Goal: Navigation & Orientation: Understand site structure

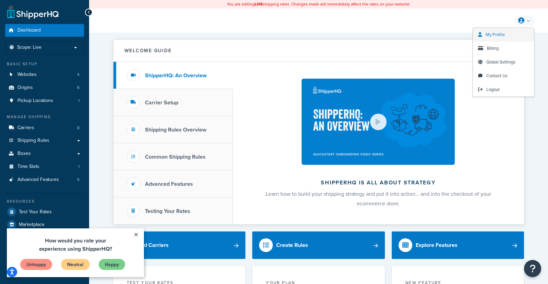
click at [491, 34] on span "My Profile" at bounding box center [495, 34] width 19 height 7
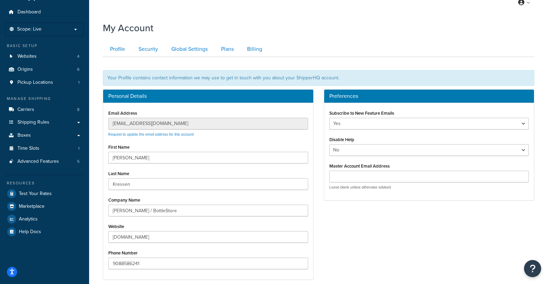
scroll to position [17, 0]
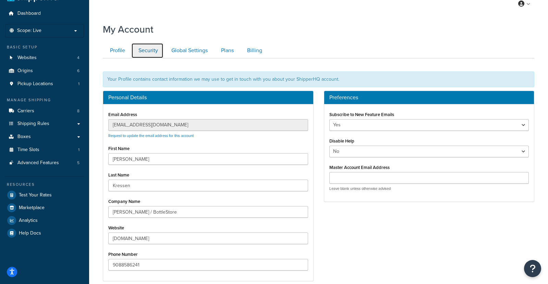
click at [150, 50] on link "Security" at bounding box center [147, 50] width 32 height 15
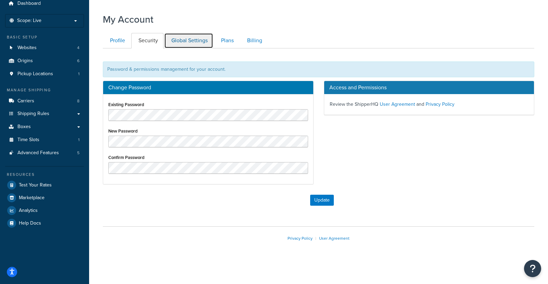
click at [184, 41] on link "Global Settings" at bounding box center [188, 40] width 49 height 15
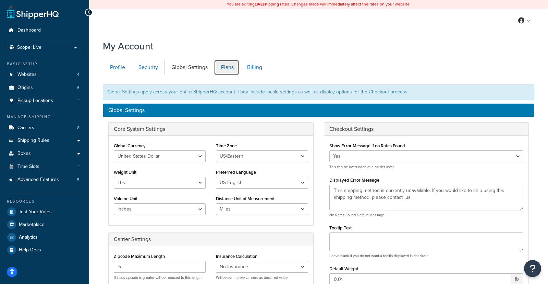
click at [226, 68] on link "Plans" at bounding box center [226, 67] width 25 height 15
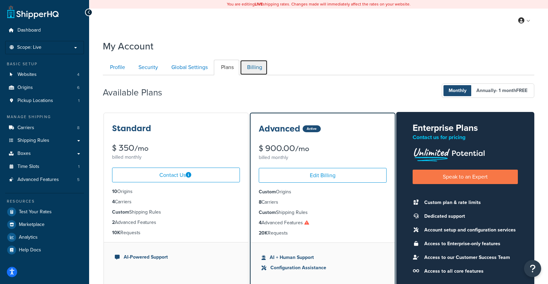
click at [257, 67] on link "Billing" at bounding box center [254, 67] width 28 height 15
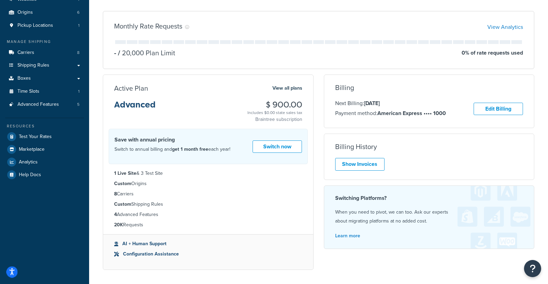
click at [11, 269] on circle "Open accessiBe: accessibility options, statement and help" at bounding box center [12, 269] width 2 height 2
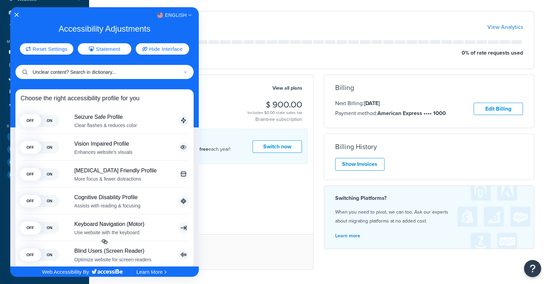
click at [71, 72] on input "Unclear content? Search in dictionary..." at bounding box center [104, 72] width 178 height 14
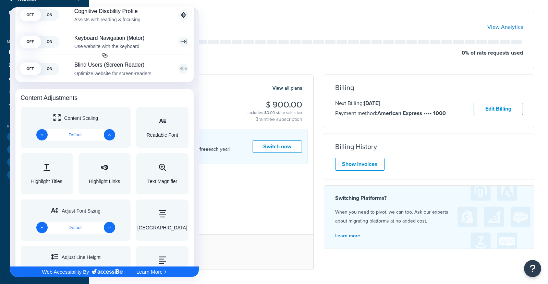
scroll to position [305, 0]
type input "users"
click at [257, 45] on div at bounding box center [274, 142] width 548 height 284
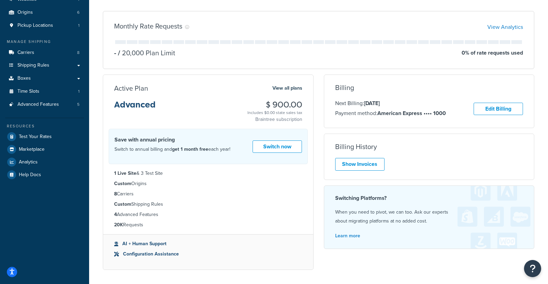
scroll to position [0, 0]
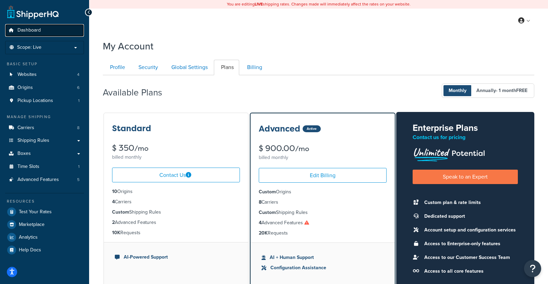
click at [36, 26] on link "Dashboard" at bounding box center [44, 30] width 79 height 13
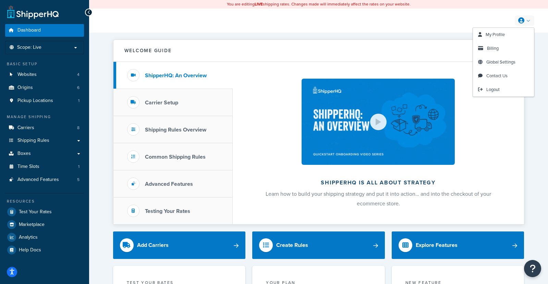
click at [531, 19] on link at bounding box center [525, 20] width 20 height 10
click at [488, 89] on span "Logout" at bounding box center [493, 89] width 13 height 7
click at [501, 33] on span "My Profile" at bounding box center [495, 34] width 19 height 7
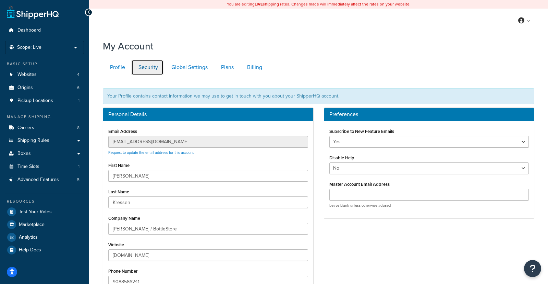
click at [146, 67] on link "Security" at bounding box center [147, 67] width 32 height 15
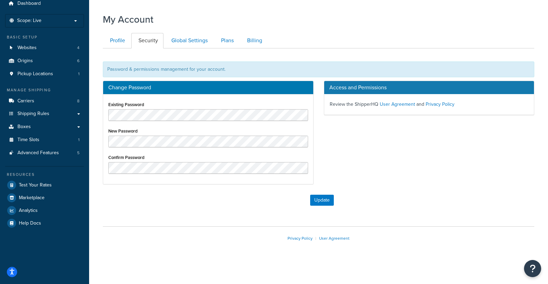
click at [145, 227] on div "Privacy Policy | User Agreement" at bounding box center [319, 238] width 432 height 24
click at [186, 222] on div "My Account Contact Us Send Us A Message Contact Information Name * Email * Comp…" at bounding box center [318, 138] width 459 height 258
click at [318, 201] on button "Update" at bounding box center [322, 199] width 24 height 11
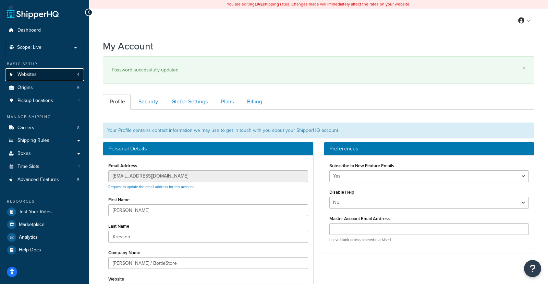
click at [32, 77] on span "Websites" at bounding box center [26, 75] width 19 height 6
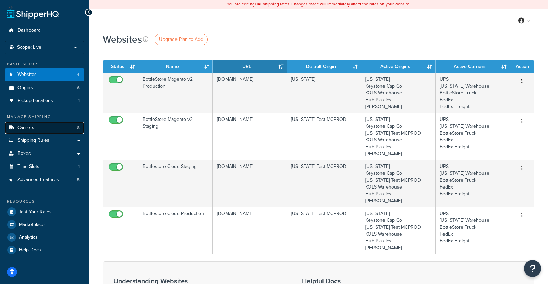
click at [45, 124] on link "Carriers 8" at bounding box center [44, 127] width 79 height 13
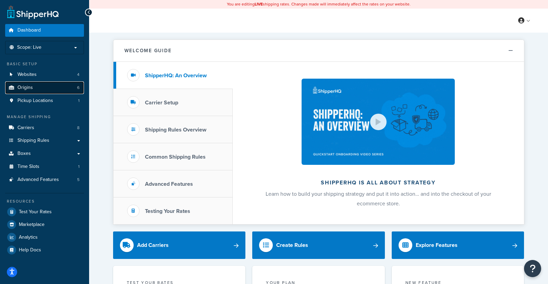
click at [46, 86] on link "Origins 6" at bounding box center [44, 87] width 79 height 13
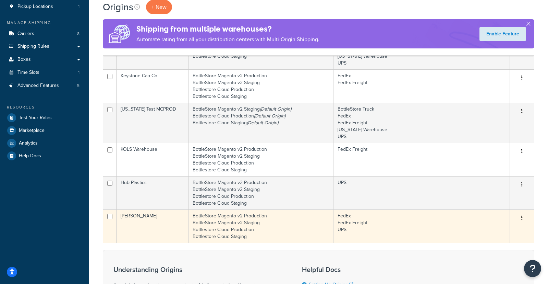
scroll to position [98, 0]
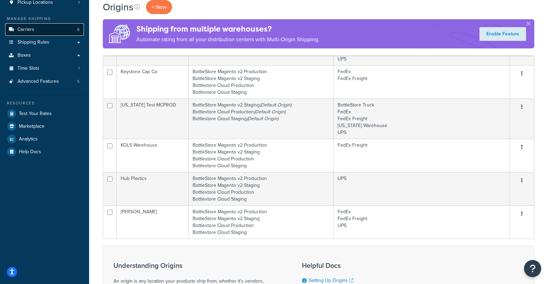
click at [18, 27] on span "Carriers" at bounding box center [25, 30] width 17 height 6
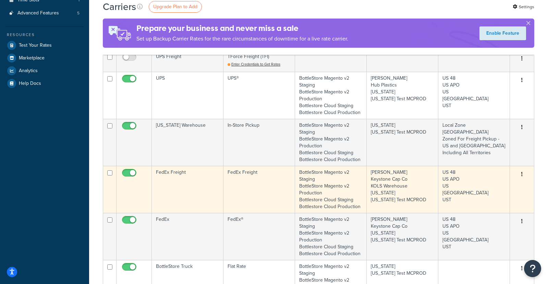
scroll to position [167, 0]
click at [169, 170] on td "FedEx Freight" at bounding box center [188, 188] width 72 height 47
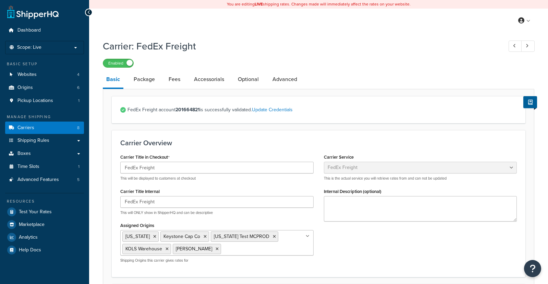
select select "fedExFreight"
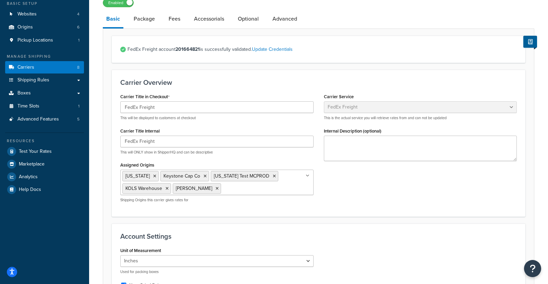
scroll to position [62, 0]
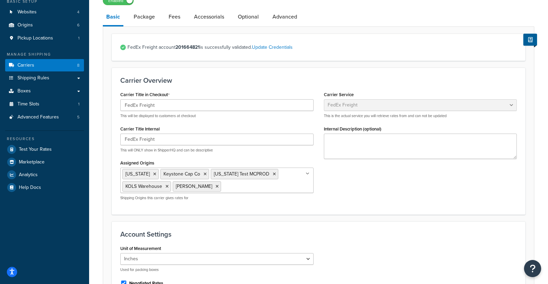
click at [233, 187] on input "Assigned Origins" at bounding box center [253, 186] width 61 height 8
click at [349, 182] on div "Carrier Title in Checkout FedEx Freight This will be displayed to customers at …" at bounding box center [318, 148] width 407 height 116
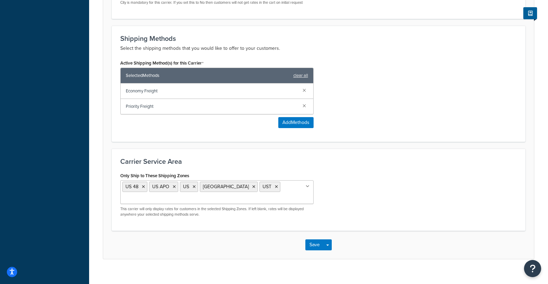
scroll to position [377, 0]
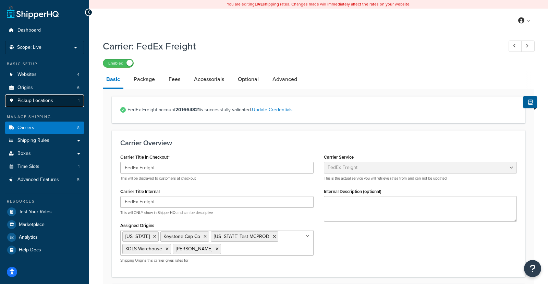
click at [39, 104] on span "Pickup Locations" at bounding box center [35, 101] width 36 height 6
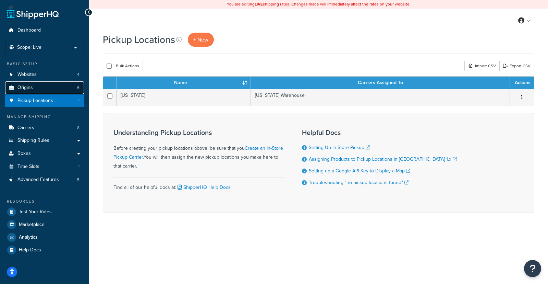
click at [38, 89] on link "Origins 6" at bounding box center [44, 87] width 79 height 13
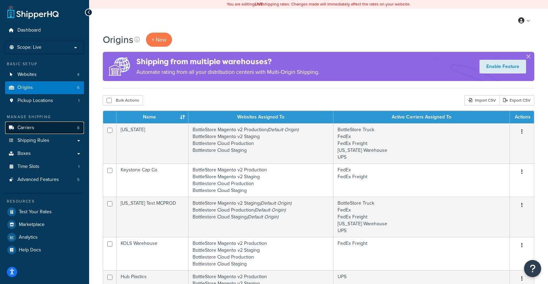
click at [38, 131] on link "Carriers 8" at bounding box center [44, 127] width 79 height 13
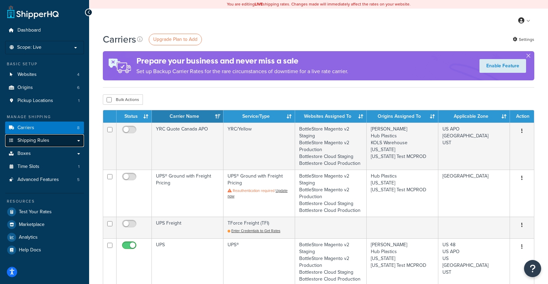
click at [37, 143] on span "Shipping Rules" at bounding box center [33, 141] width 32 height 6
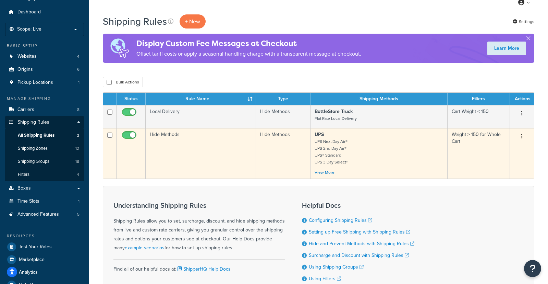
scroll to position [23, 0]
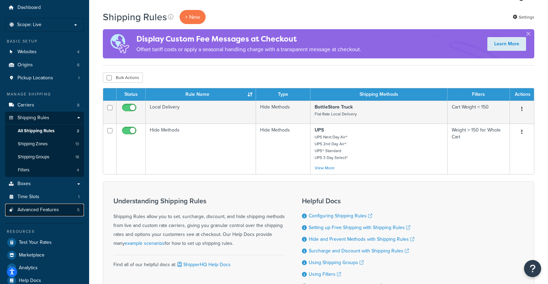
click at [26, 207] on span "Advanced Features" at bounding box center [37, 210] width 41 height 6
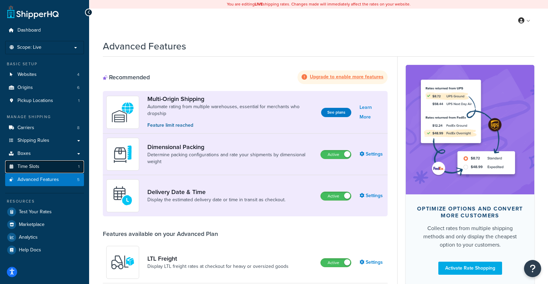
click at [33, 165] on span "Time Slots" at bounding box center [28, 167] width 22 height 6
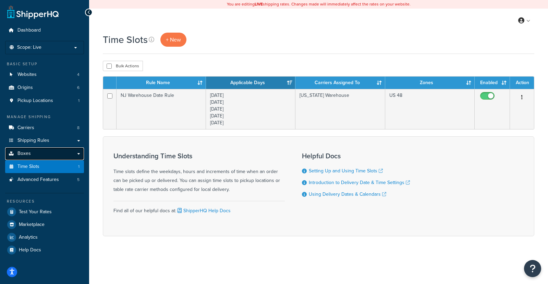
click at [29, 155] on span "Boxes" at bounding box center [23, 154] width 13 height 6
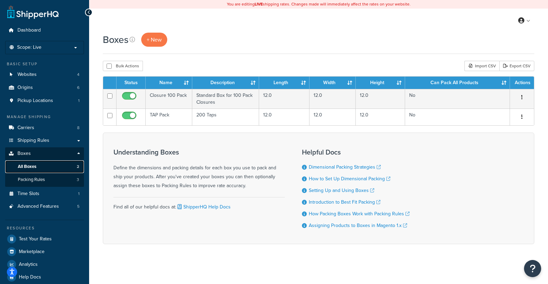
click at [25, 166] on span "All Boxes" at bounding box center [27, 167] width 19 height 6
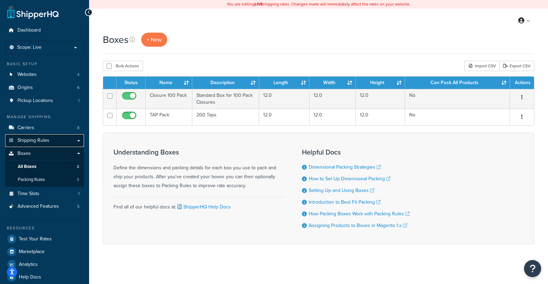
click at [35, 138] on span "Shipping Rules" at bounding box center [33, 141] width 32 height 6
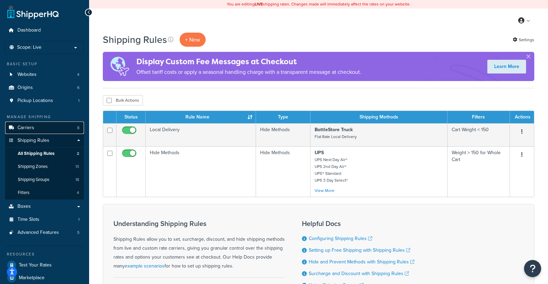
click at [39, 127] on link "Carriers 8" at bounding box center [44, 127] width 79 height 13
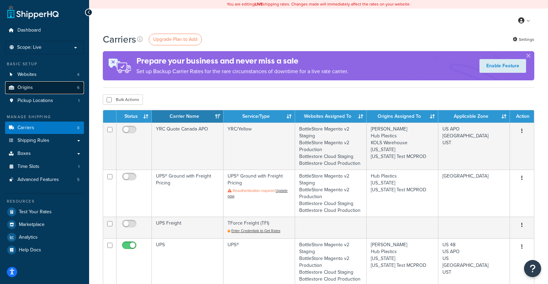
click at [37, 90] on link "Origins 6" at bounding box center [44, 87] width 79 height 13
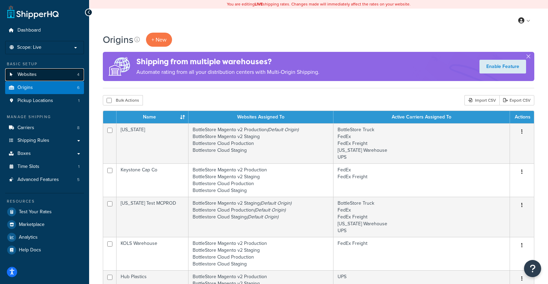
click at [29, 77] on span "Websites" at bounding box center [26, 75] width 19 height 6
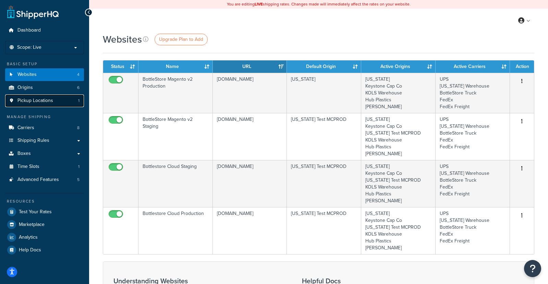
click at [40, 100] on span "Pickup Locations" at bounding box center [35, 101] width 36 height 6
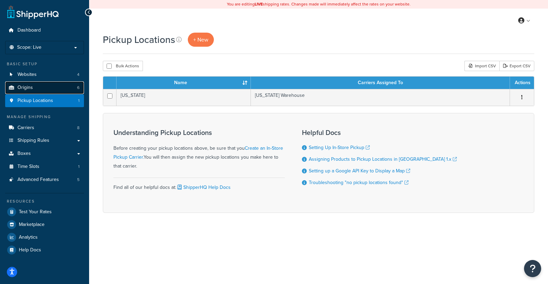
click at [39, 92] on link "Origins 6" at bounding box center [44, 87] width 79 height 13
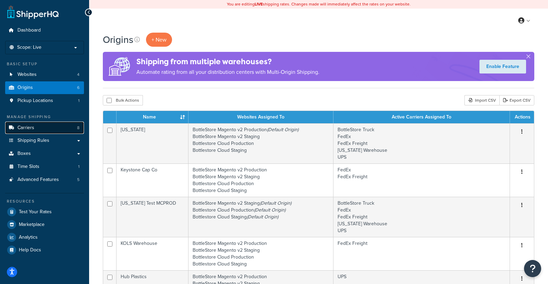
click at [37, 128] on link "Carriers 8" at bounding box center [44, 127] width 79 height 13
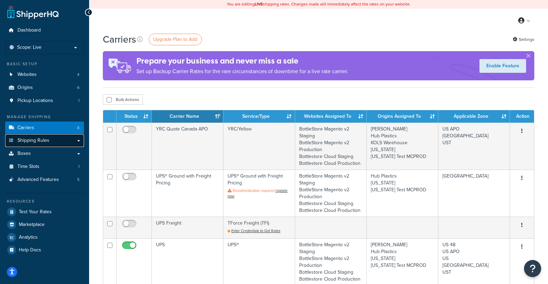
click at [37, 140] on span "Shipping Rules" at bounding box center [33, 141] width 32 height 6
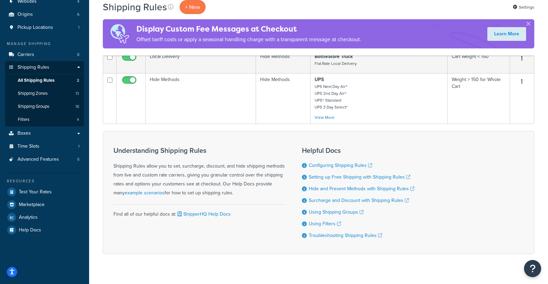
scroll to position [85, 0]
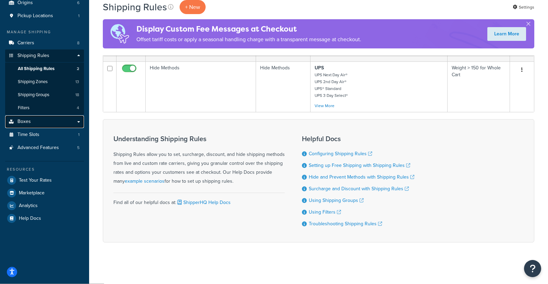
click at [37, 124] on link "Boxes" at bounding box center [44, 121] width 79 height 13
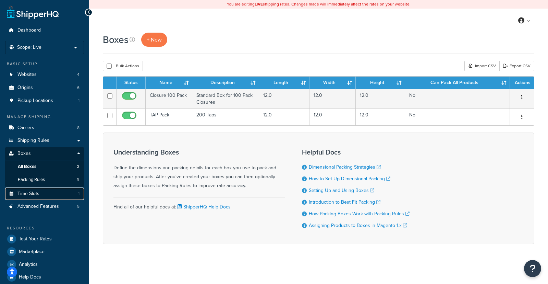
click at [31, 192] on span "Time Slots" at bounding box center [28, 194] width 22 height 6
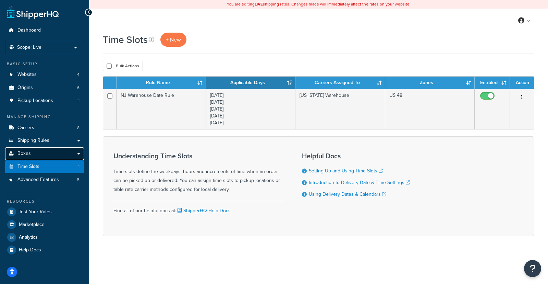
click at [42, 157] on link "Boxes" at bounding box center [44, 153] width 79 height 13
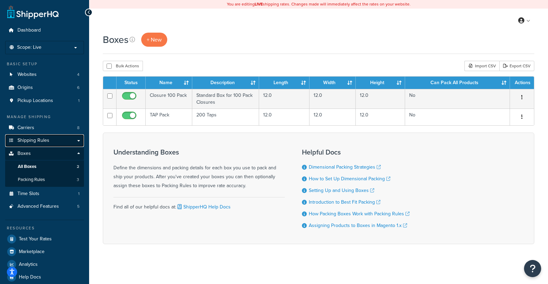
click at [24, 141] on span "Shipping Rules" at bounding box center [33, 141] width 32 height 6
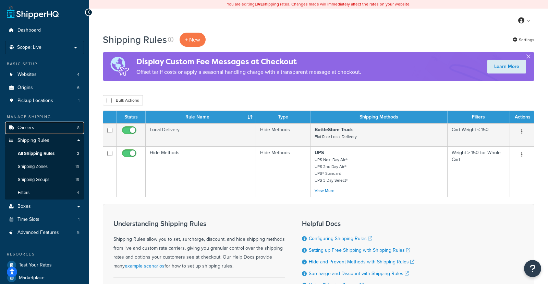
click at [32, 128] on span "Carriers" at bounding box center [25, 128] width 17 height 6
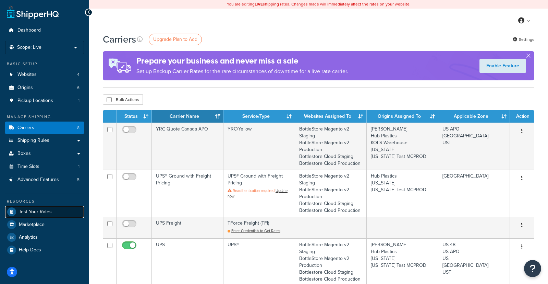
click at [38, 213] on span "Test Your Rates" at bounding box center [35, 212] width 33 height 6
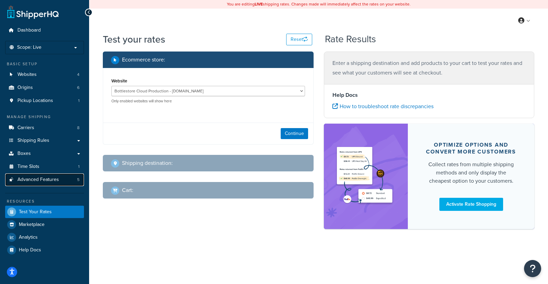
click at [31, 178] on span "Advanced Features" at bounding box center [37, 180] width 41 height 6
